Goal: Task Accomplishment & Management: Manage account settings

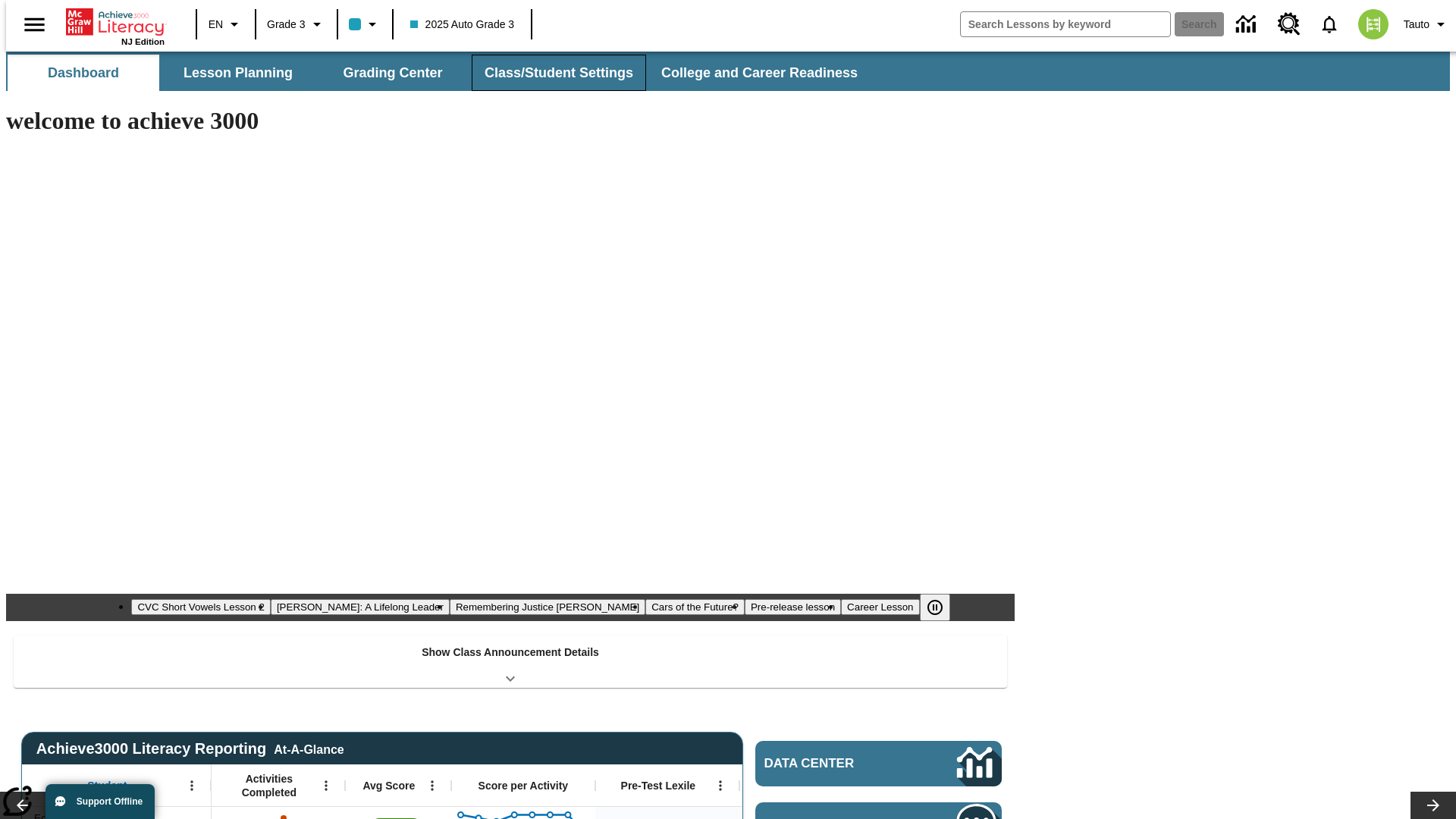
click at [551, 73] on button "Class/Student Settings" at bounding box center [559, 73] width 175 height 36
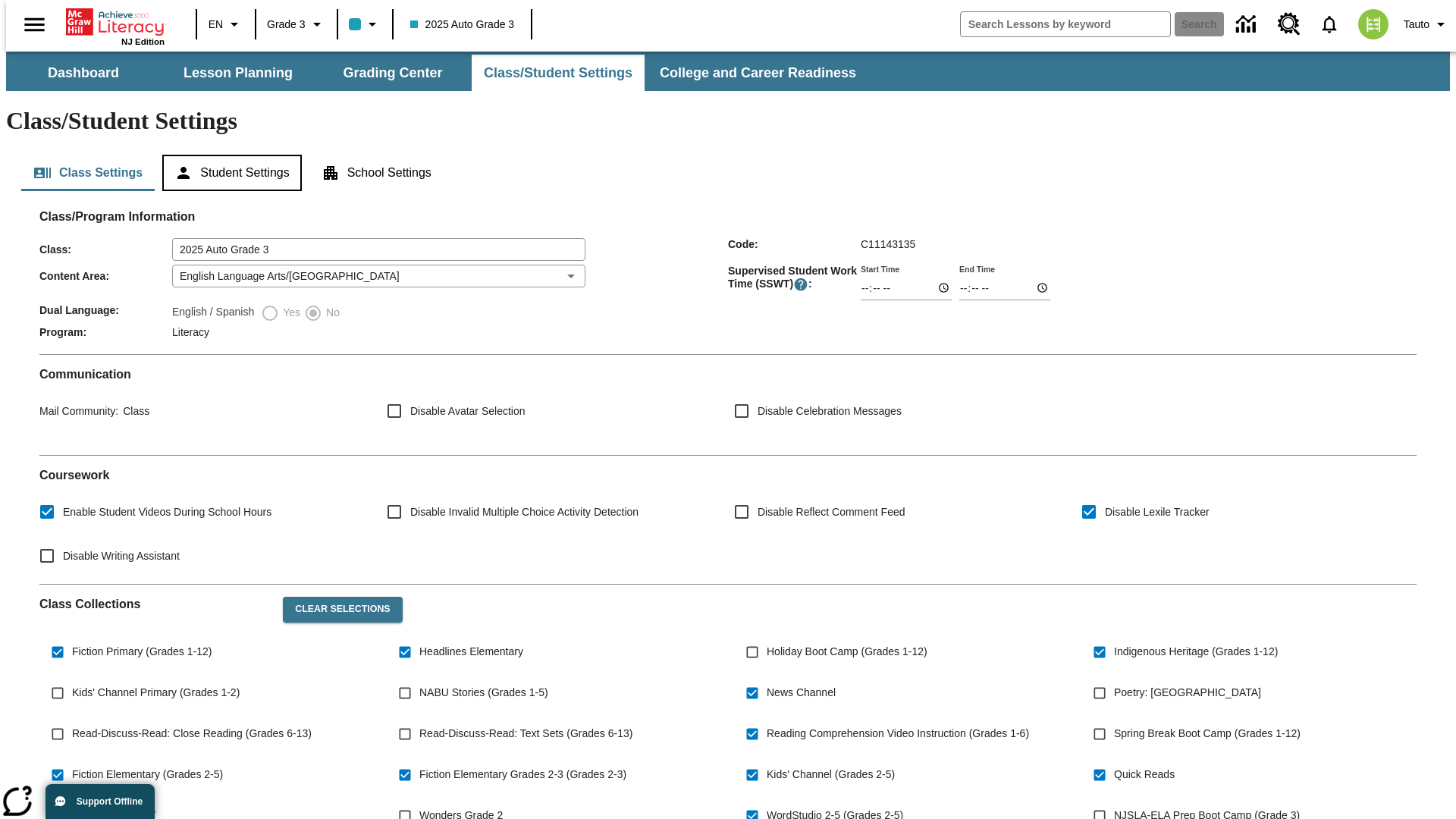
click at [229, 155] on button "Student Settings" at bounding box center [231, 173] width 139 height 36
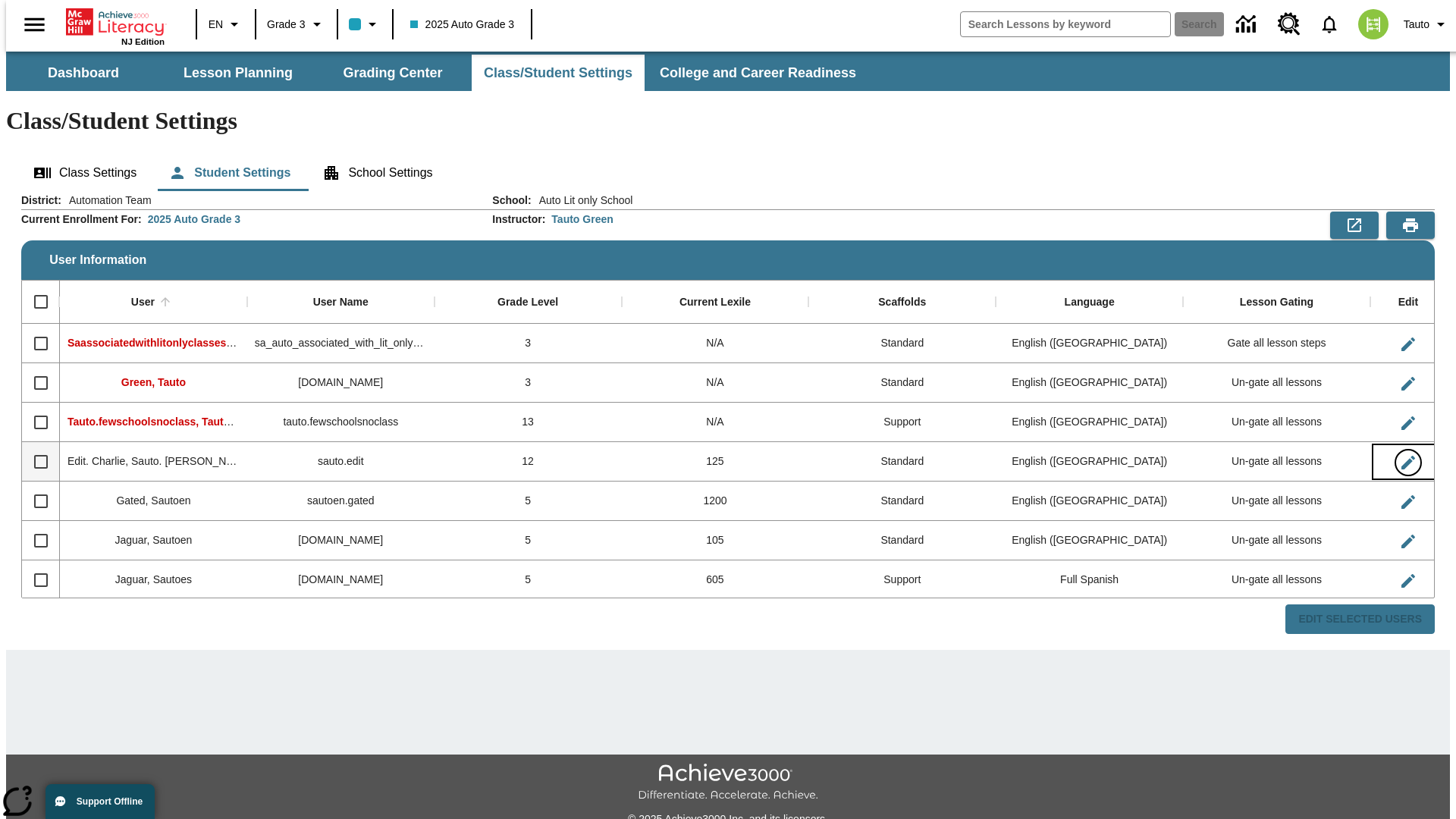
click at [1401, 456] on icon "Edit User" at bounding box center [1408, 463] width 14 height 14
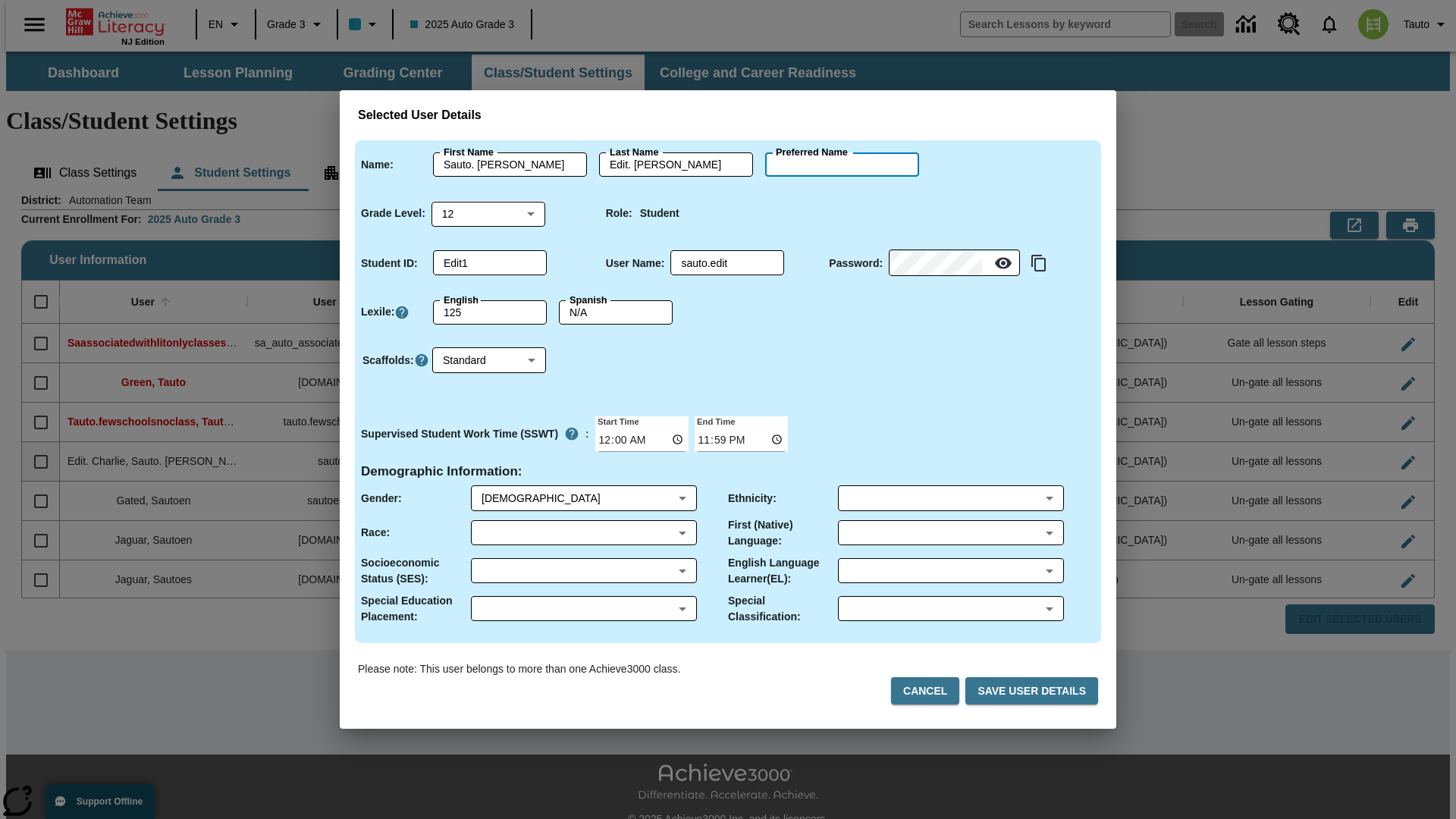
type input "Malika"
click at [931, 691] on button "Cancel" at bounding box center [924, 691] width 68 height 28
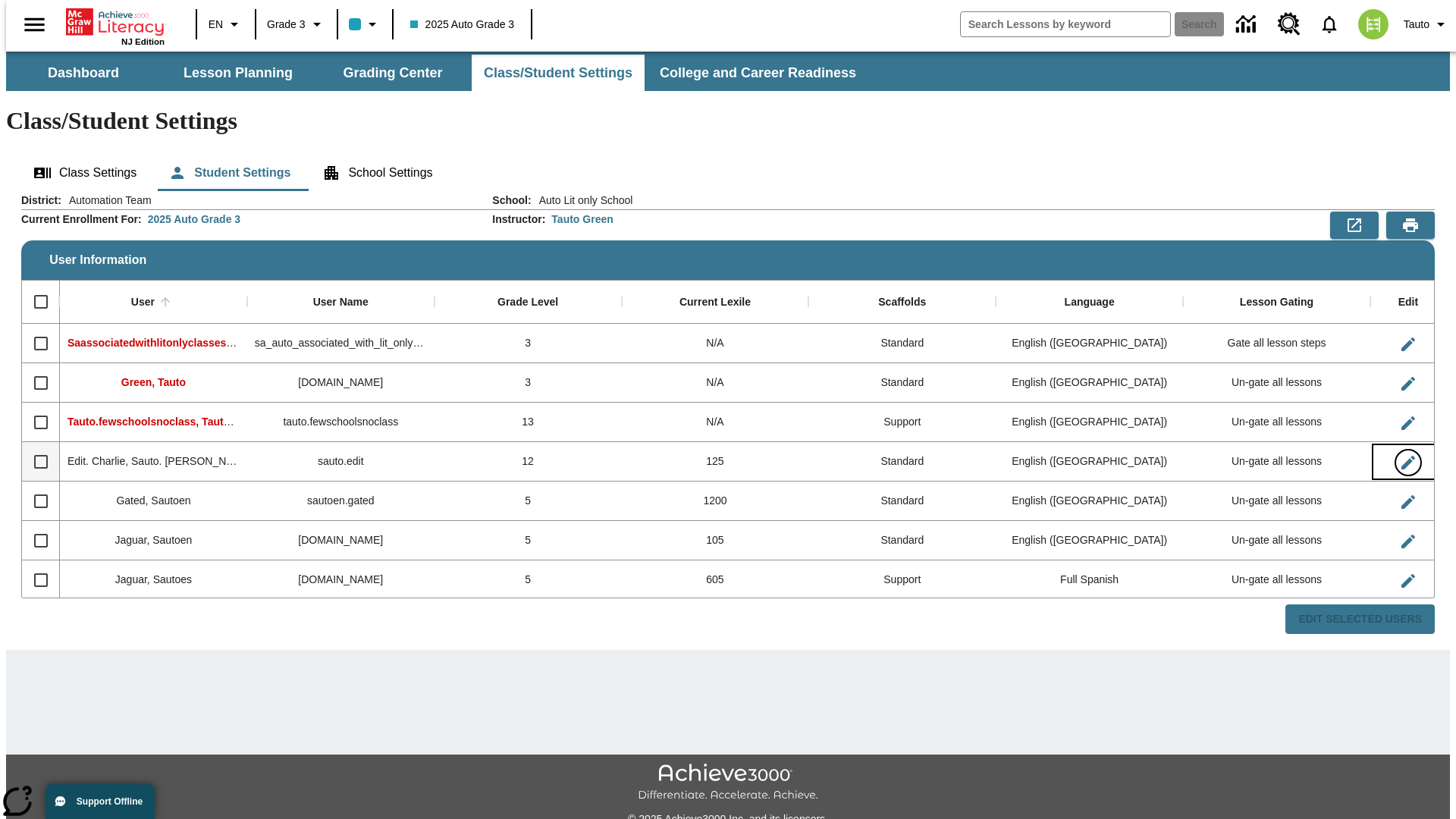
click at [1401, 456] on icon "Edit User" at bounding box center [1408, 463] width 14 height 14
